Goal: Task Accomplishment & Management: Manage account settings

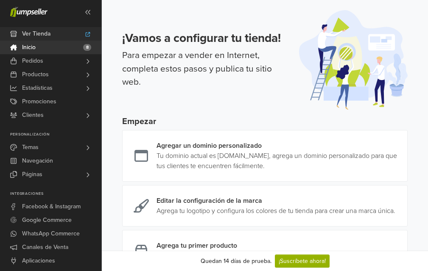
click at [50, 34] on span "Ver Tienda" at bounding box center [36, 34] width 28 height 14
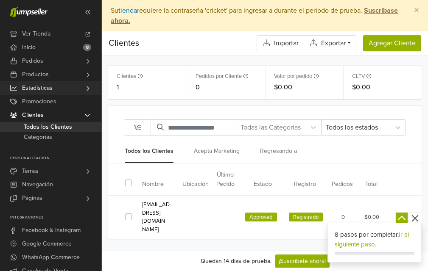
click at [43, 89] on span "Estadísticas" at bounding box center [37, 88] width 31 height 14
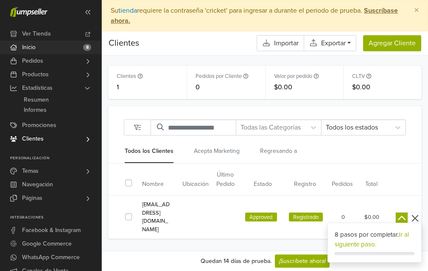
click at [41, 49] on link "Inicio 8" at bounding box center [50, 48] width 101 height 14
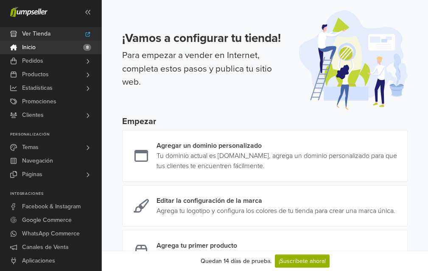
click at [47, 29] on span "Ver Tienda" at bounding box center [36, 34] width 28 height 14
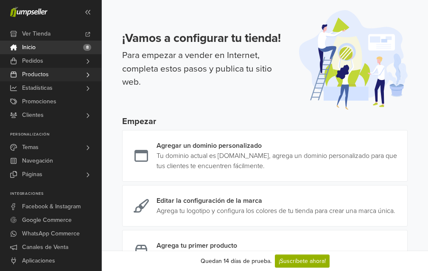
click at [40, 76] on span "Productos" at bounding box center [35, 75] width 27 height 14
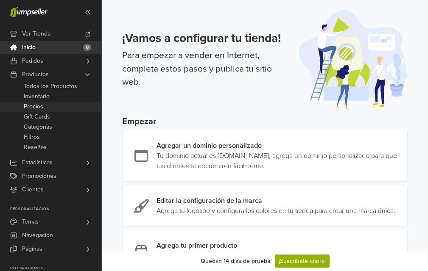
click at [39, 107] on span "Precios" at bounding box center [34, 107] width 20 height 10
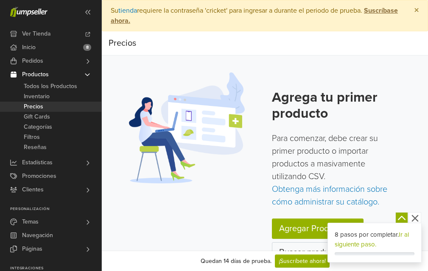
drag, startPoint x: 419, startPoint y: 7, endPoint x: 419, endPoint y: 223, distance: 215.5
click at [419, 7] on span "×" at bounding box center [416, 10] width 5 height 12
